Goal: Transaction & Acquisition: Purchase product/service

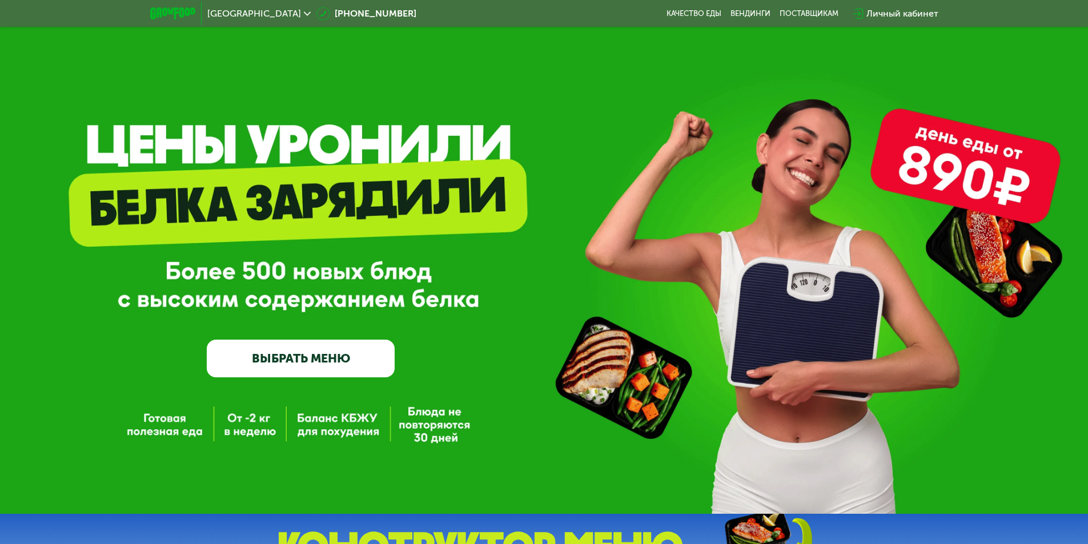
click at [294, 359] on link "ВЫБРАТЬ МЕНЮ" at bounding box center [301, 359] width 188 height 38
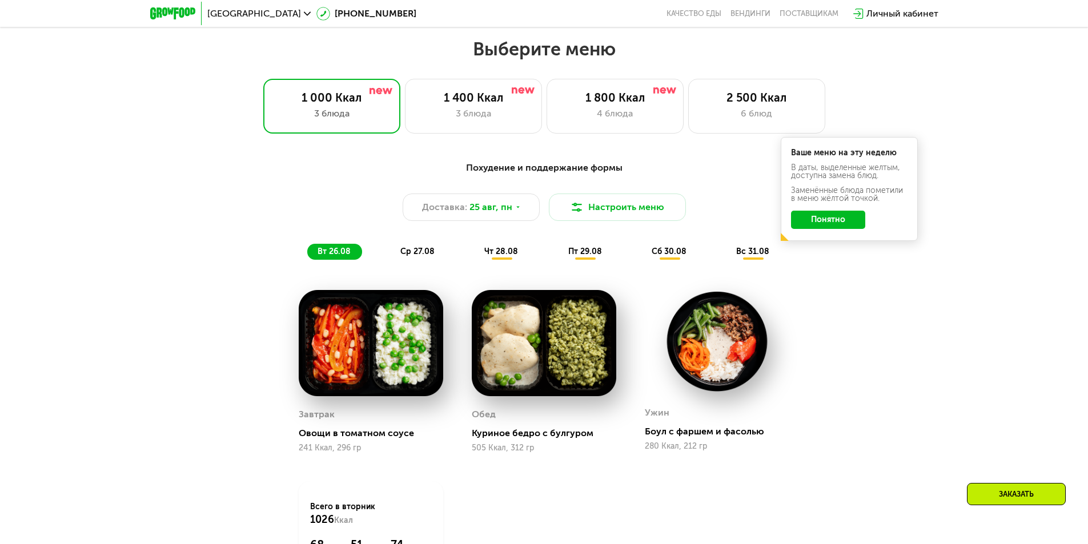
scroll to position [616, 0]
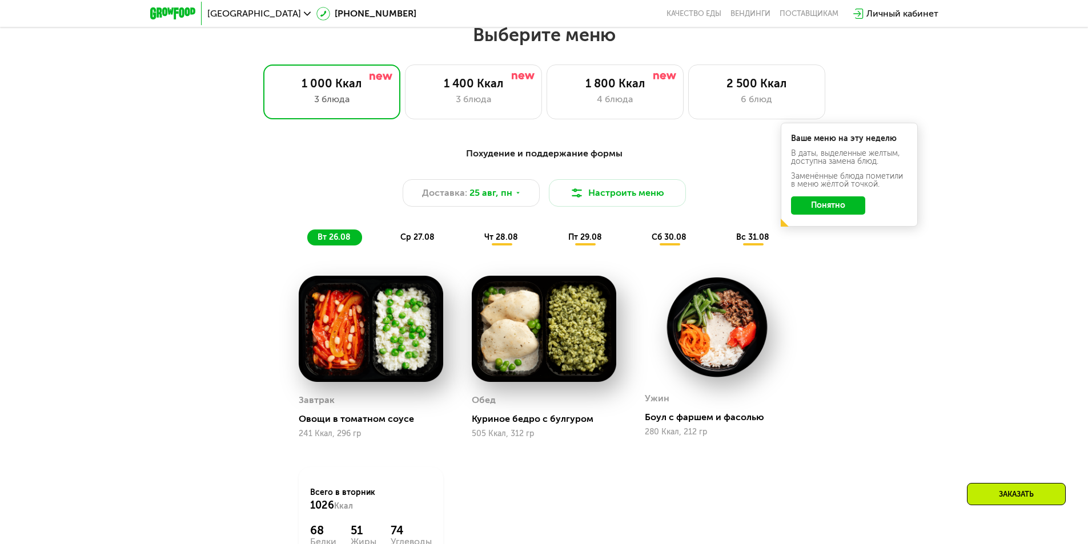
click at [845, 213] on button "Понятно" at bounding box center [828, 206] width 74 height 18
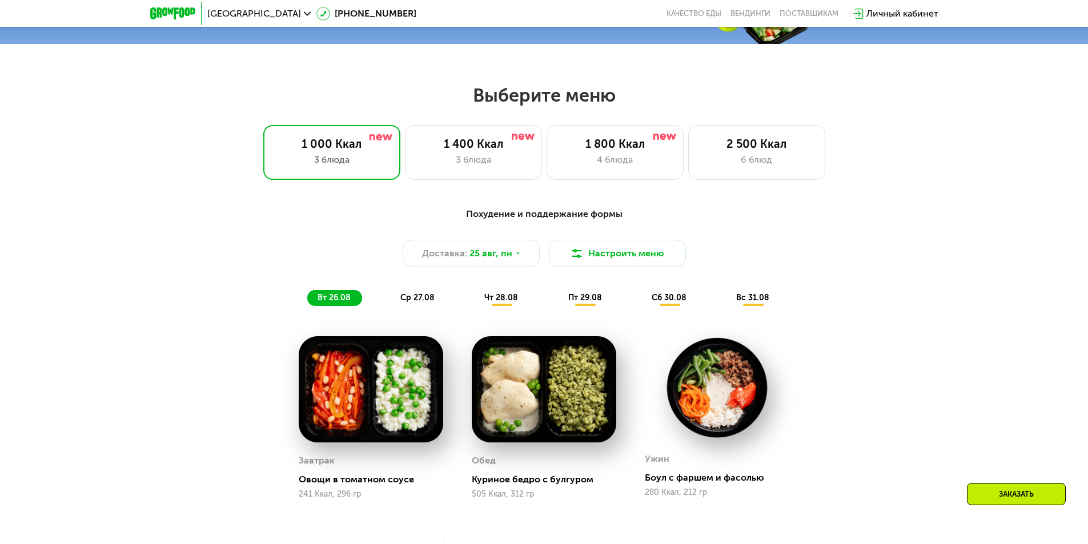
scroll to position [559, 0]
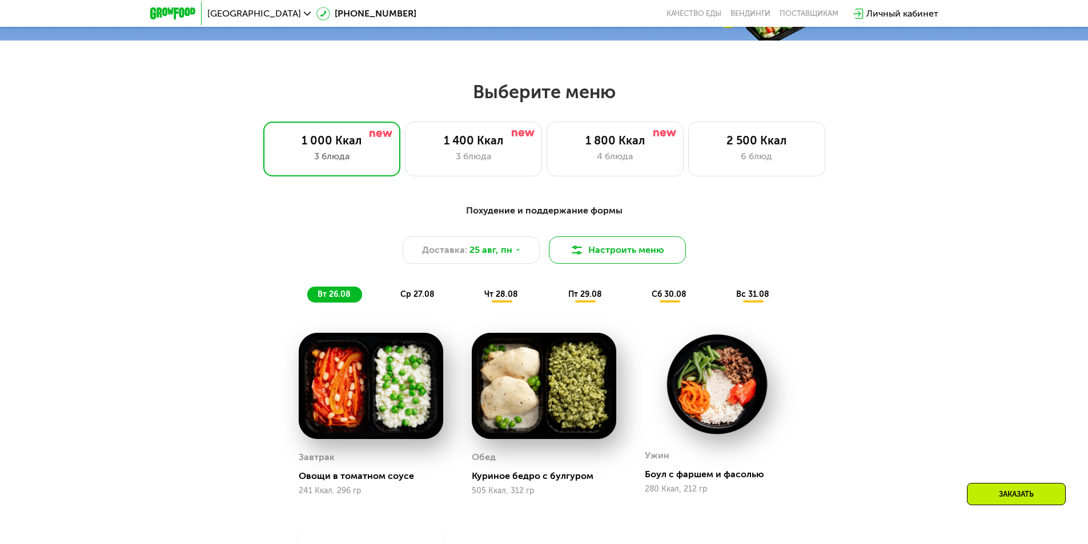
click at [636, 256] on button "Настроить меню" at bounding box center [617, 250] width 137 height 27
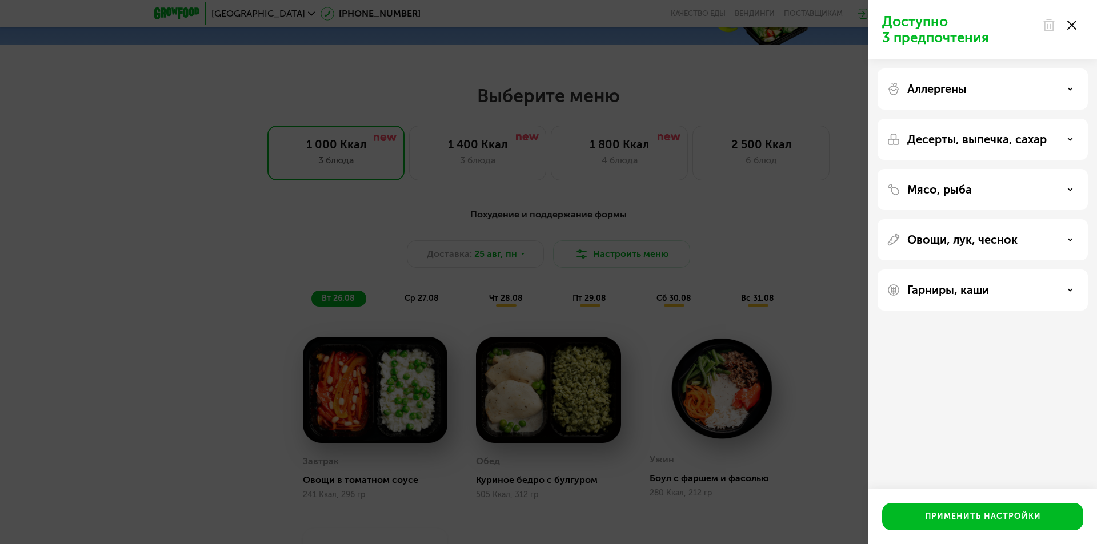
click at [1076, 22] on use at bounding box center [1071, 25] width 9 height 9
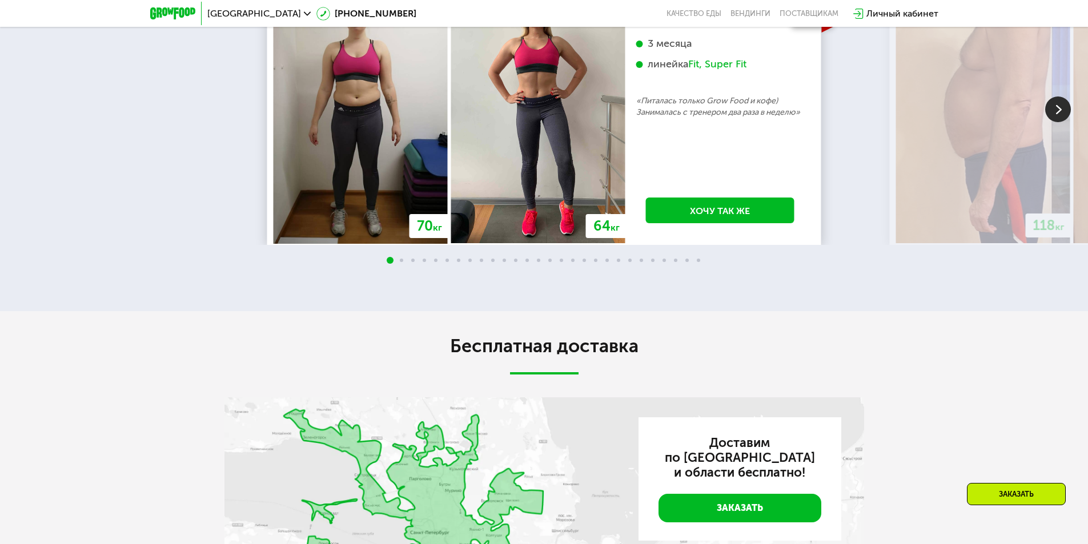
scroll to position [2502, 0]
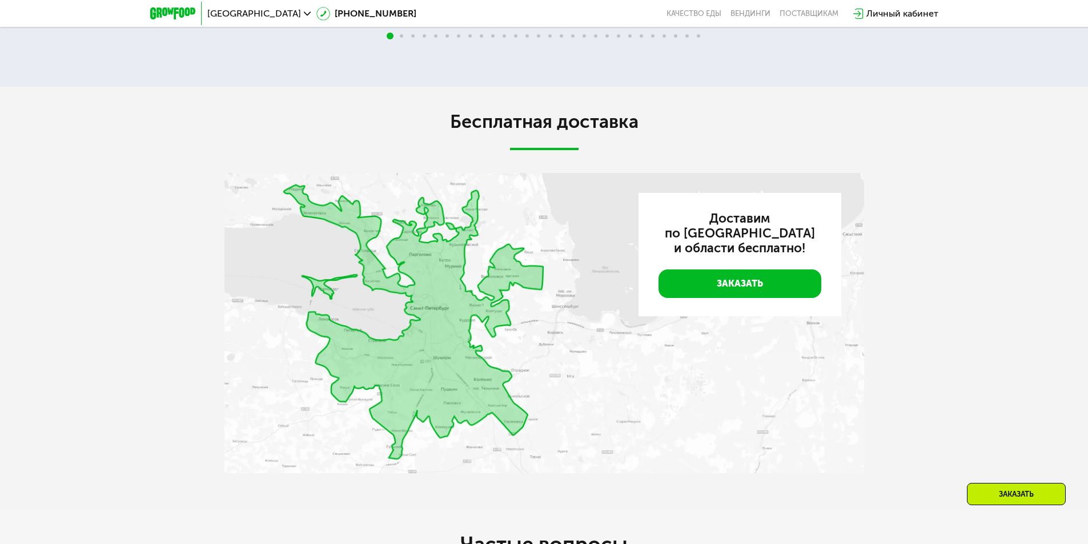
click at [420, 199] on img at bounding box center [545, 323] width 640 height 301
click at [190, 252] on div "Бесплатная доставка Доставим по [GEOGRAPHIC_DATA] и области бесплатно! Заказать" at bounding box center [544, 298] width 1088 height 423
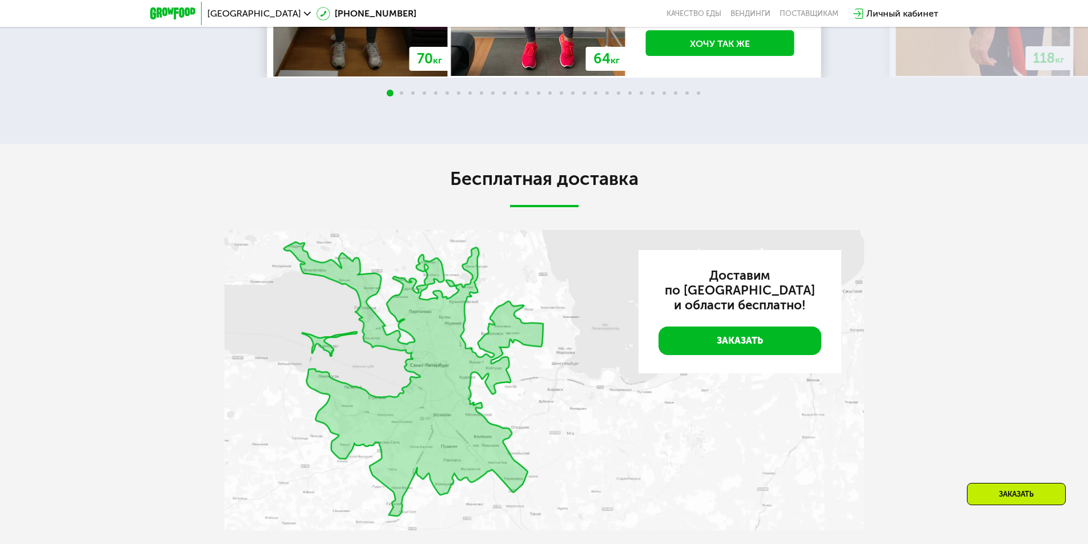
drag, startPoint x: 173, startPoint y: 314, endPoint x: 183, endPoint y: 254, distance: 60.9
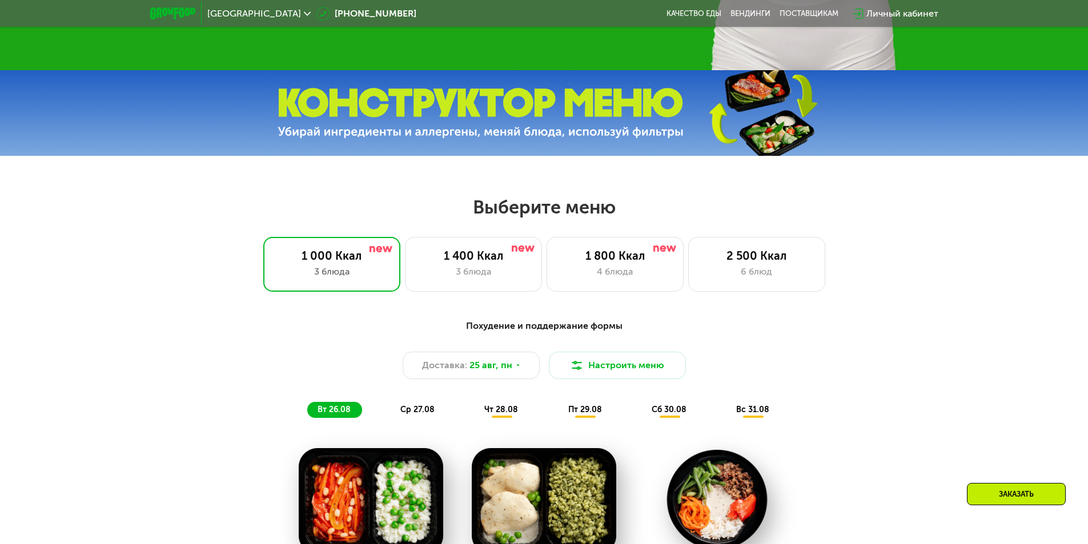
scroll to position [438, 0]
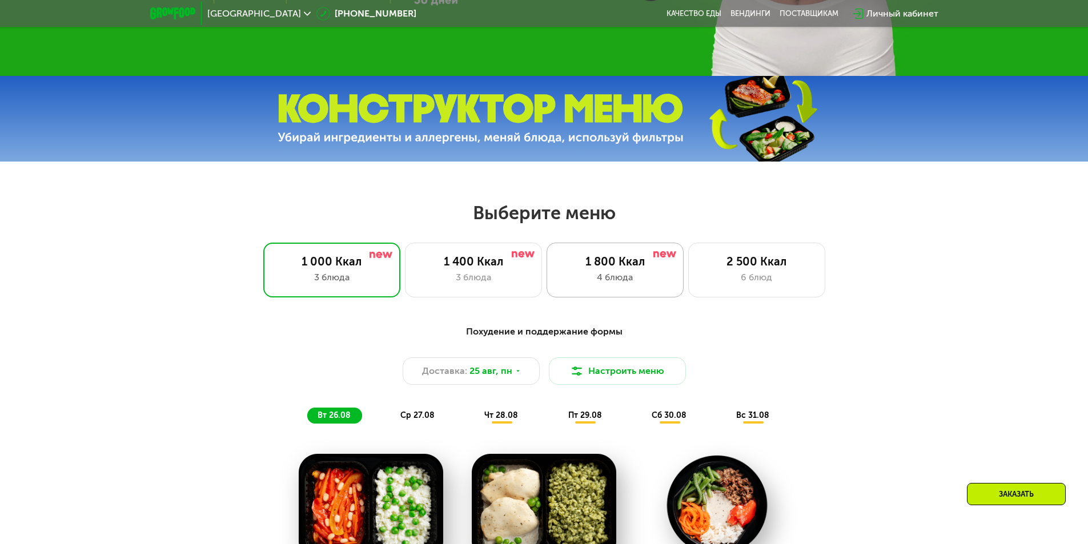
click at [650, 269] on div "1 800 Ккал" at bounding box center [615, 262] width 113 height 14
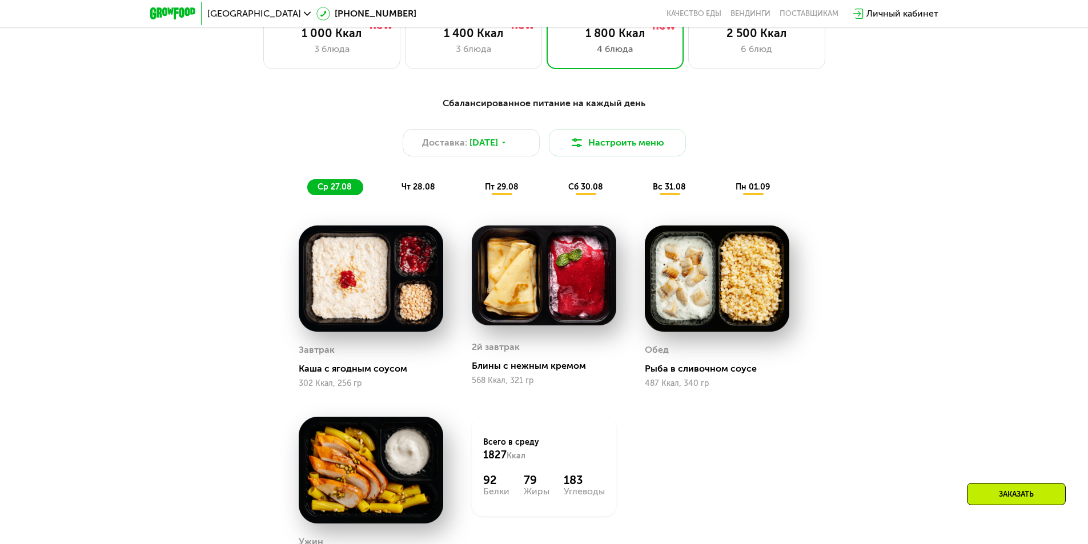
scroll to position [552, 0]
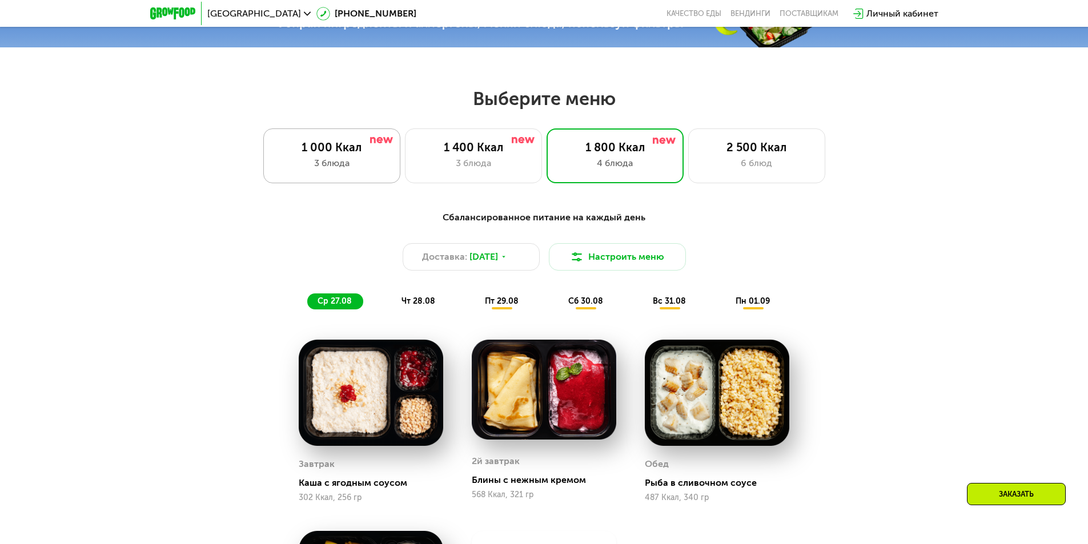
click at [357, 161] on div "3 блюда" at bounding box center [331, 164] width 113 height 14
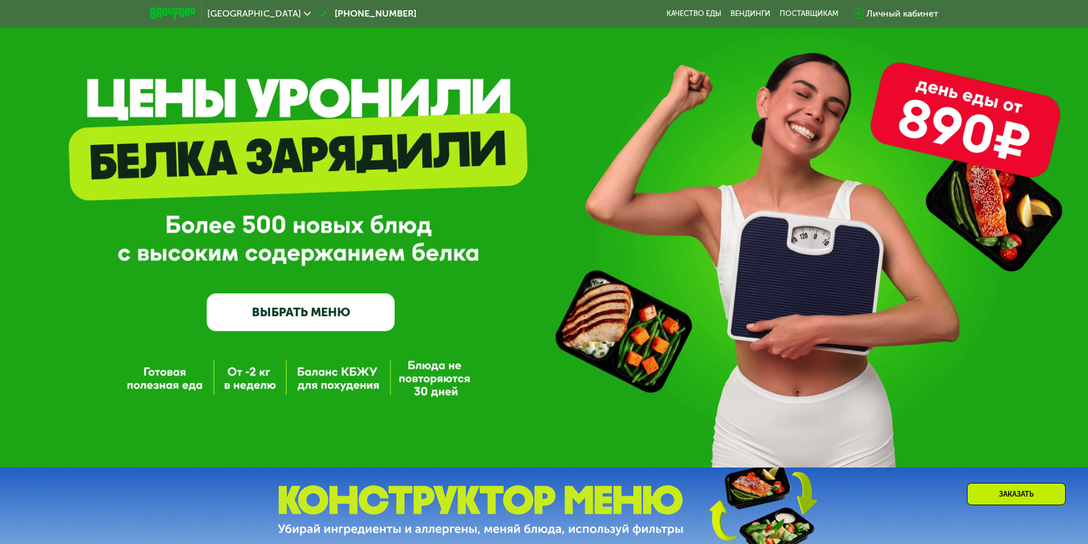
scroll to position [0, 0]
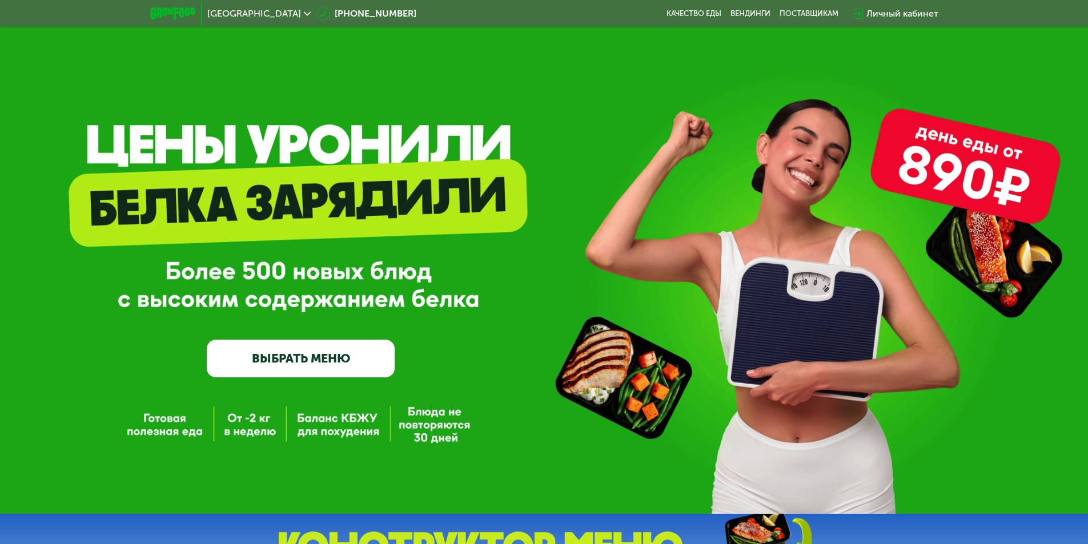
click at [186, 10] on img at bounding box center [172, 13] width 45 height 12
click at [177, 11] on img at bounding box center [172, 13] width 45 height 12
click at [263, 359] on link "ВЫБРАТЬ МЕНЮ" at bounding box center [301, 359] width 188 height 38
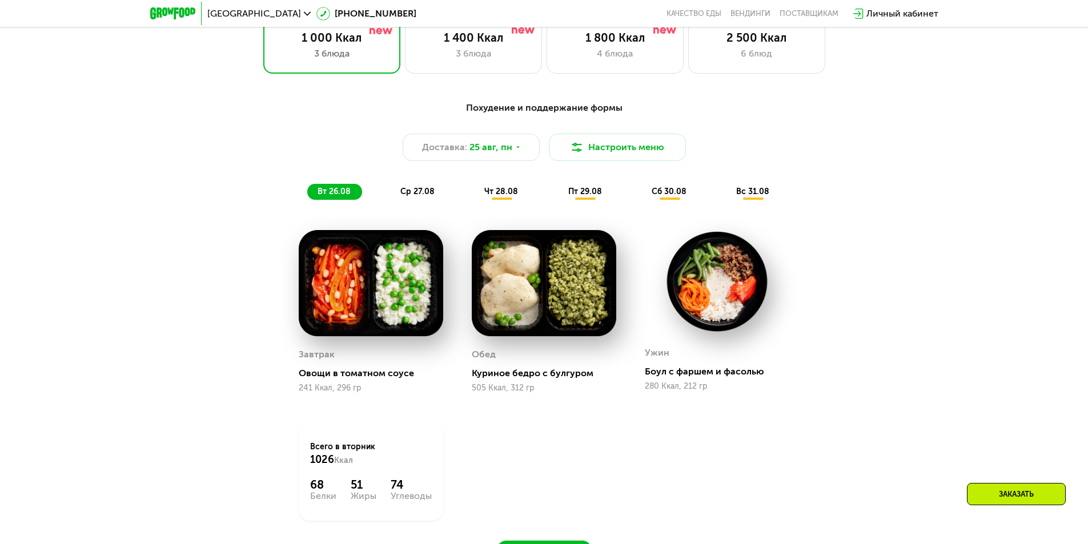
scroll to position [731, 0]
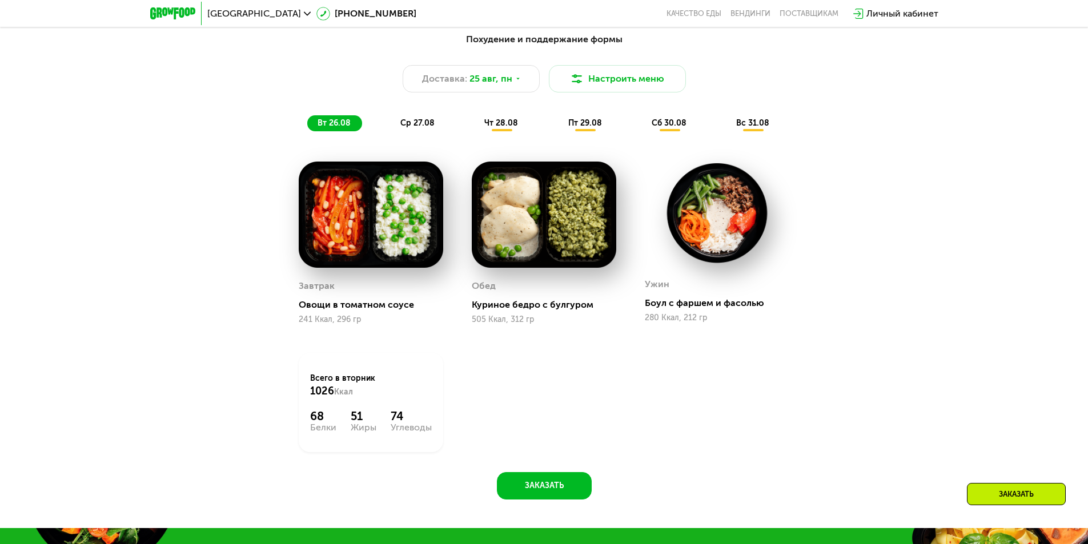
click at [422, 126] on span "ср 27.08" at bounding box center [417, 123] width 34 height 10
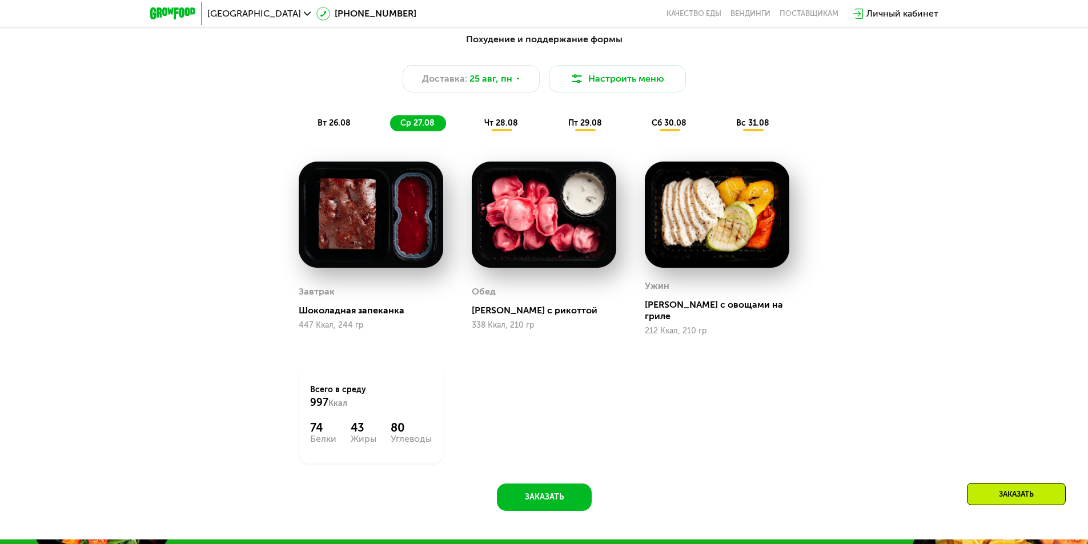
click at [499, 125] on span "чт 28.08" at bounding box center [501, 123] width 34 height 10
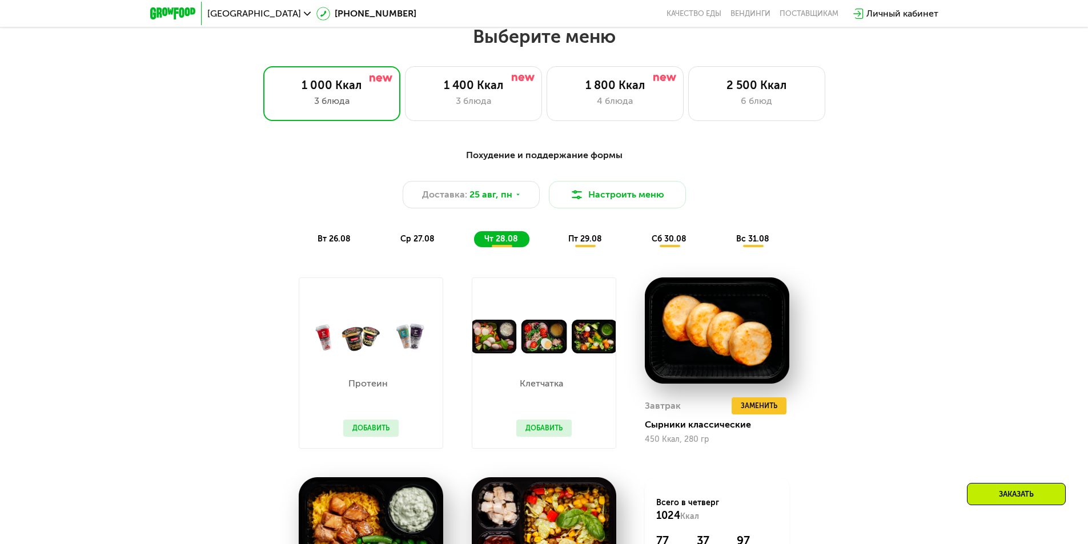
scroll to position [502, 0]
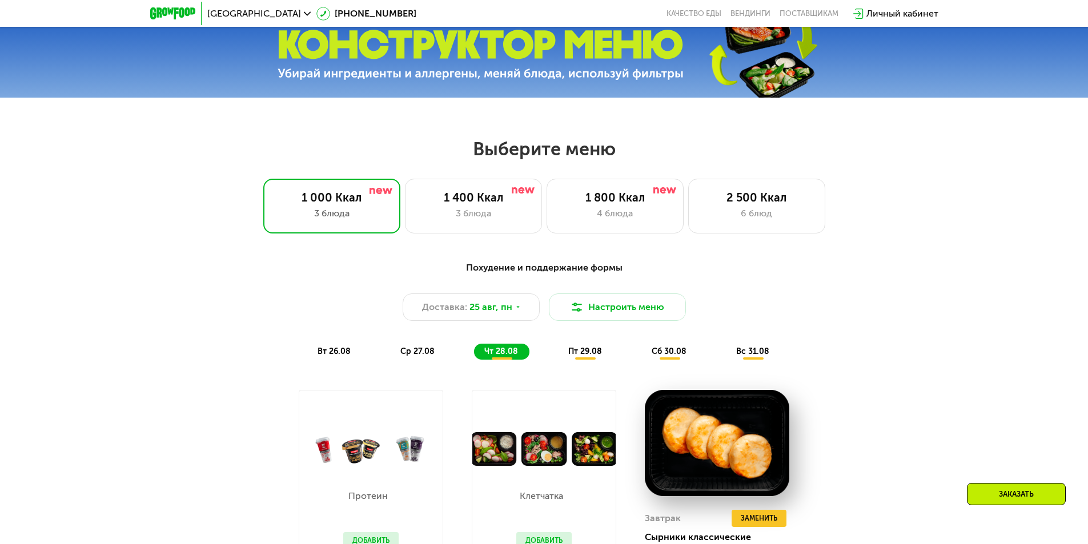
click at [320, 352] on span "вт 26.08" at bounding box center [334, 352] width 33 height 10
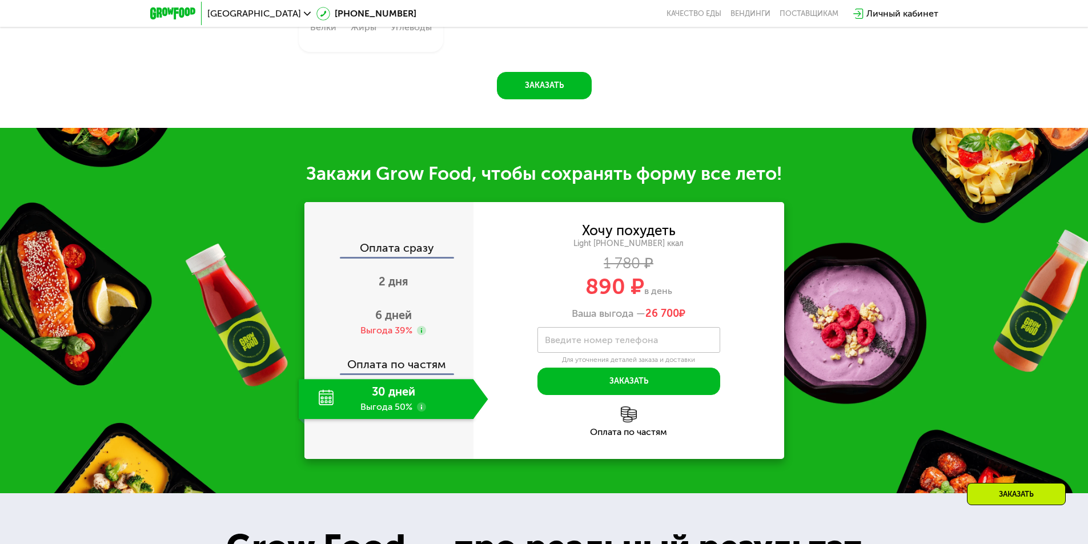
scroll to position [1131, 0]
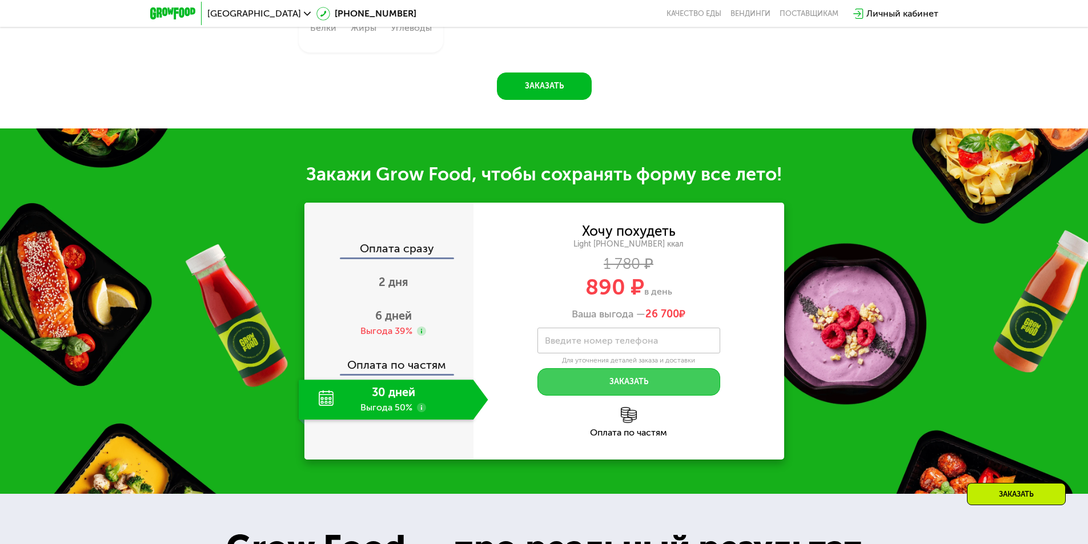
click at [594, 390] on button "Заказать" at bounding box center [629, 381] width 183 height 27
click at [424, 326] on div "6 дней Выгода 39%" at bounding box center [394, 323] width 190 height 40
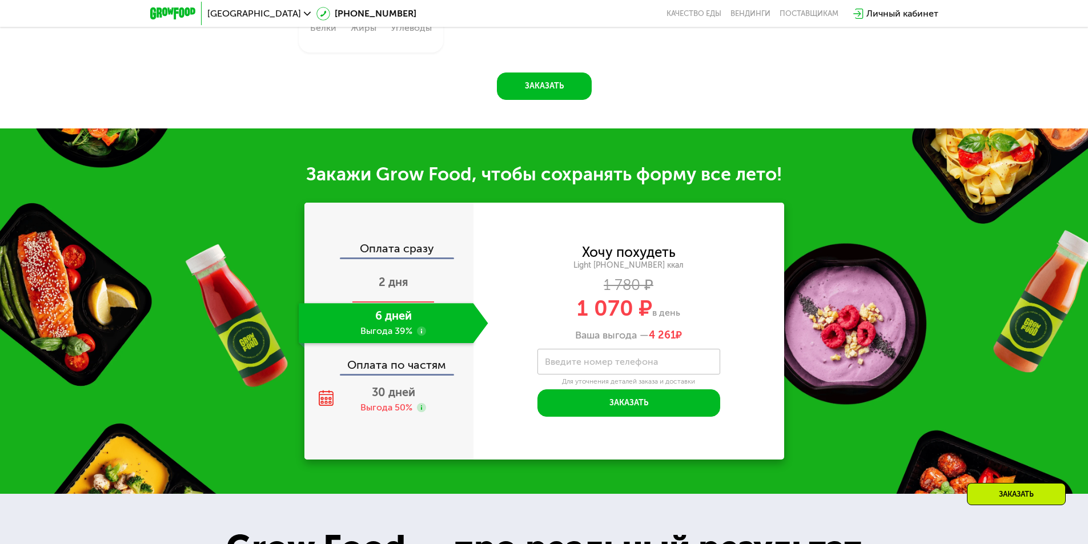
click at [416, 298] on div "2 дня" at bounding box center [394, 283] width 190 height 40
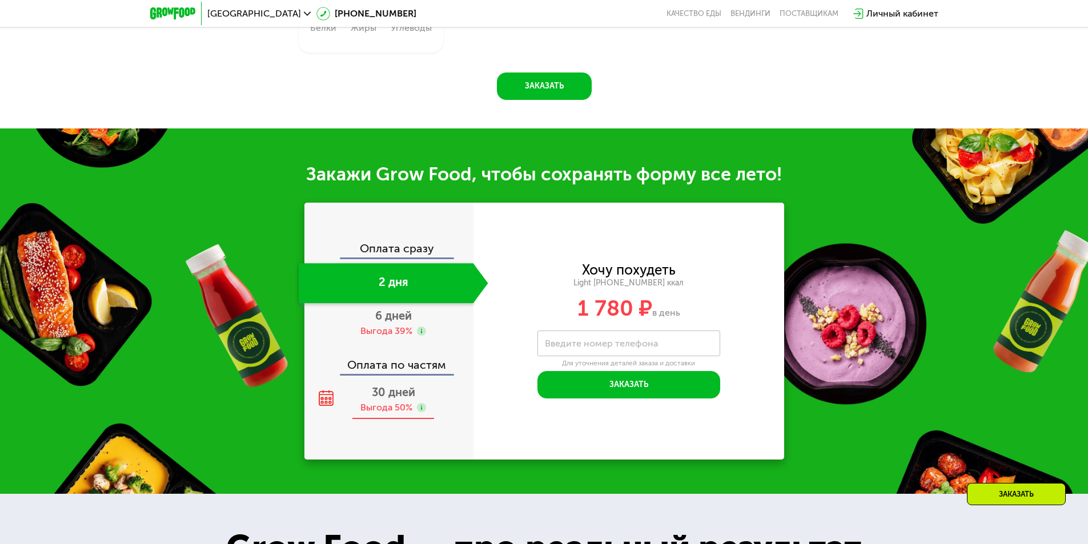
click at [401, 398] on span "30 дней" at bounding box center [393, 393] width 43 height 14
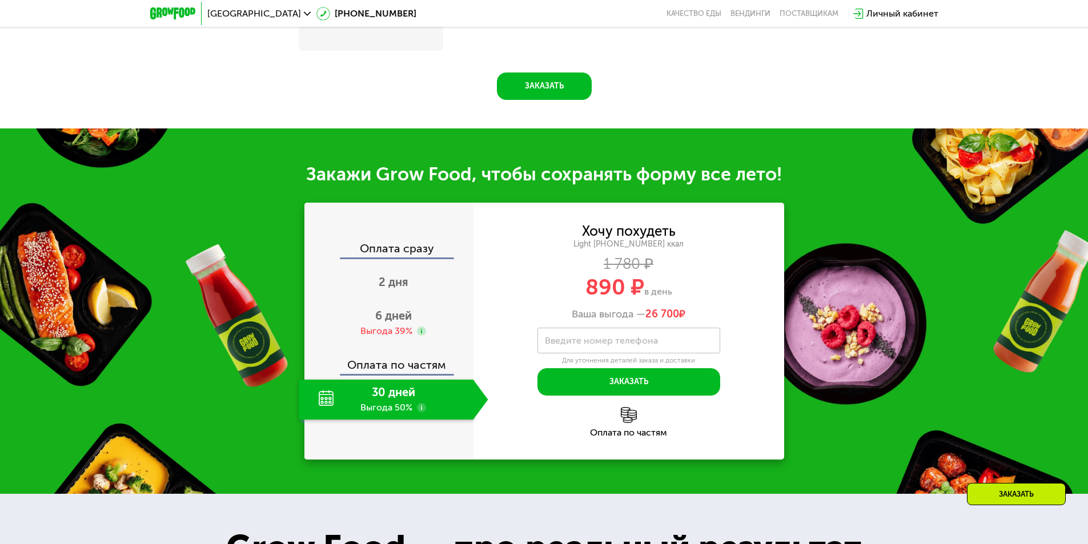
click at [422, 412] on use at bounding box center [421, 407] width 9 height 9
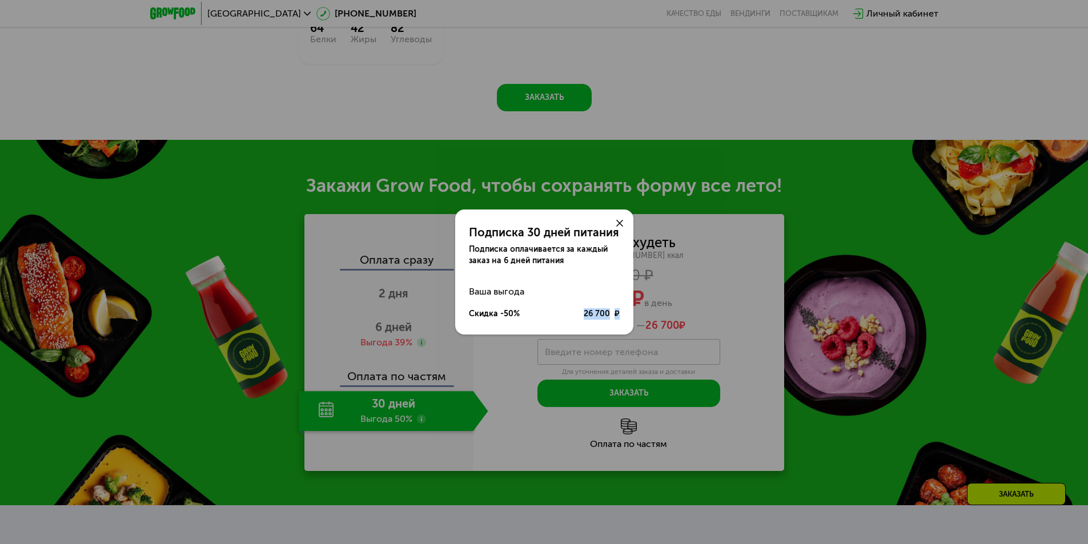
drag, startPoint x: 573, startPoint y: 313, endPoint x: 624, endPoint y: 307, distance: 51.7
click at [624, 307] on div "Ваша выгода Скидка -50% 26 700 ₽" at bounding box center [544, 303] width 178 height 45
click at [590, 281] on div "Ваша выгода" at bounding box center [544, 292] width 151 height 23
click at [618, 223] on icon at bounding box center [619, 223] width 7 height 7
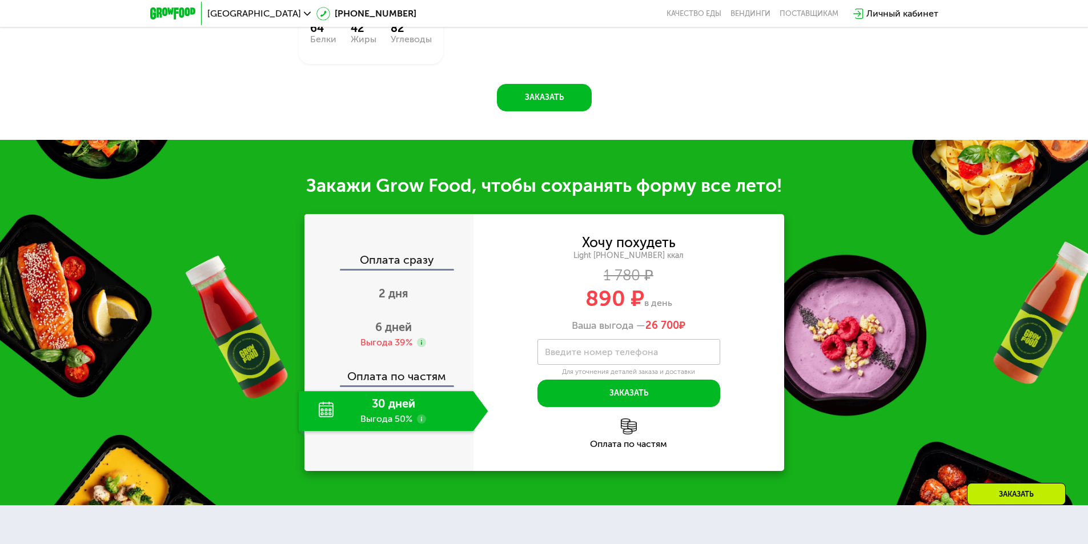
drag, startPoint x: 619, startPoint y: 426, endPoint x: 655, endPoint y: 430, distance: 36.2
click at [654, 430] on div "Оплата по частям" at bounding box center [629, 434] width 311 height 30
click at [680, 440] on div "Оплата по частям" at bounding box center [629, 444] width 311 height 9
